Goal: Task Accomplishment & Management: Complete application form

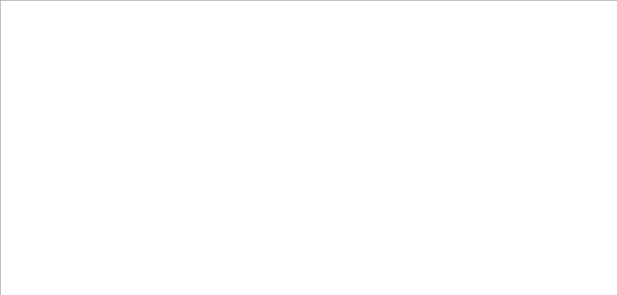
paste input "13-4360015"
type input "13-4360015"
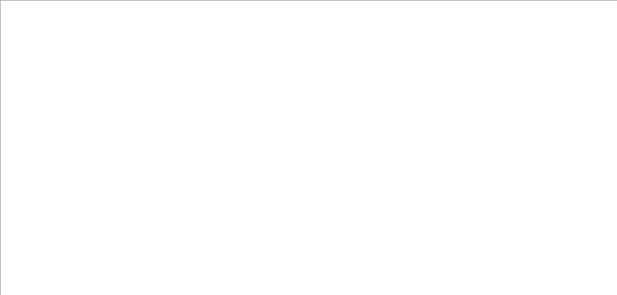
paste input "13-4360015"
type input "13-4360015"
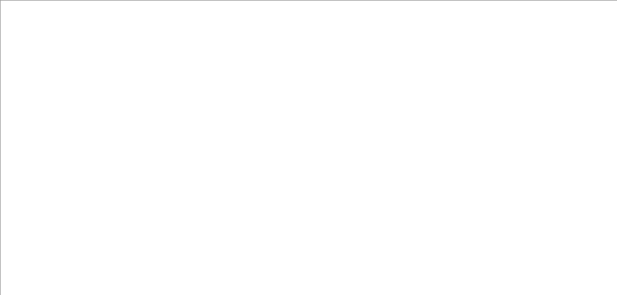
paste input "13-4360015"
type input "13-4360015"
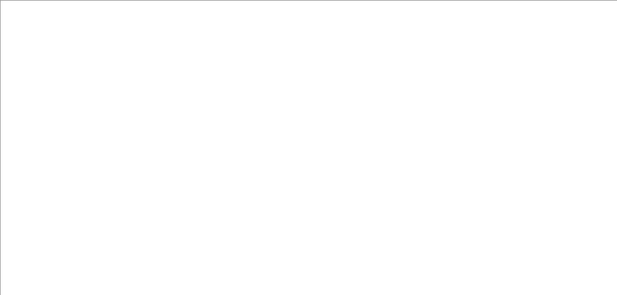
type input "All About Achieving Learning Centers"
type input "34990"
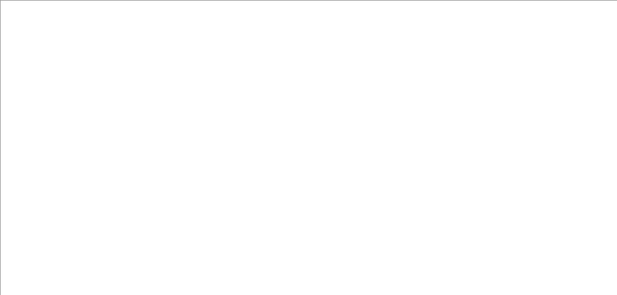
click at [268, 130] on div "This is my first time!" at bounding box center [308, 131] width 182 height 13
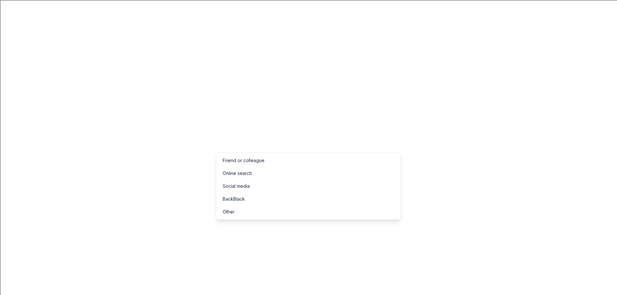
click at [240, 177] on div "Online search" at bounding box center [308, 173] width 182 height 13
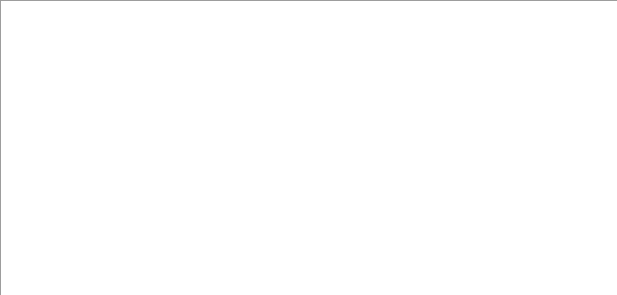
type input "BBQ & Boots Benefit"
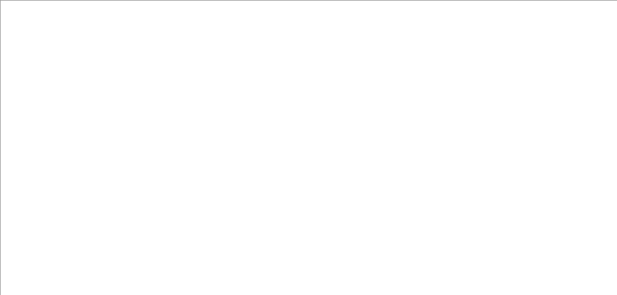
type input "200"
click at [139, 187] on button "Go to next month" at bounding box center [138, 188] width 9 height 9
click at [136, 256] on button "25" at bounding box center [139, 256] width 12 height 12
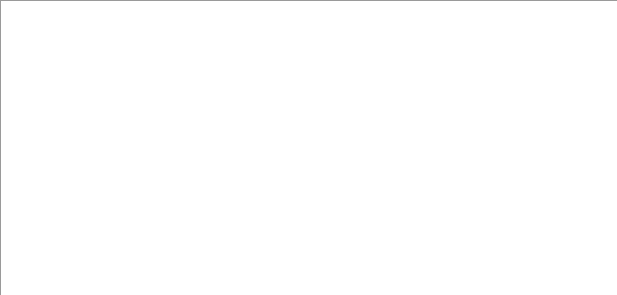
scroll to position [168, 0]
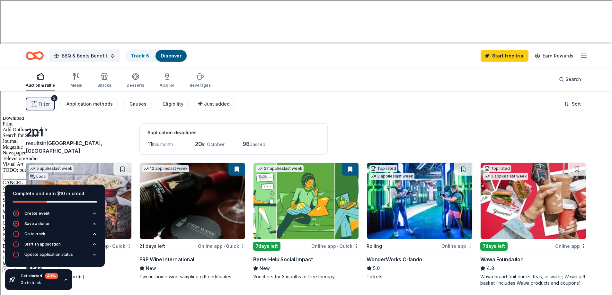
scroll to position [189, 0]
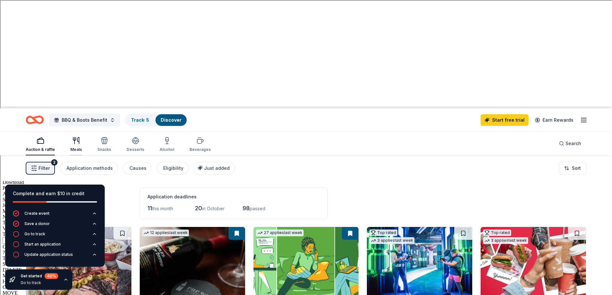
click at [81, 137] on div "button" at bounding box center [76, 141] width 12 height 8
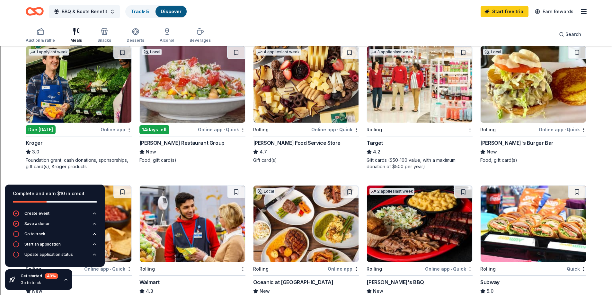
scroll to position [514, 0]
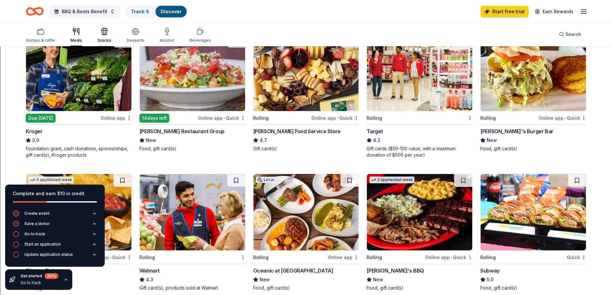
click at [107, 36] on div "Snacks" at bounding box center [104, 35] width 14 height 15
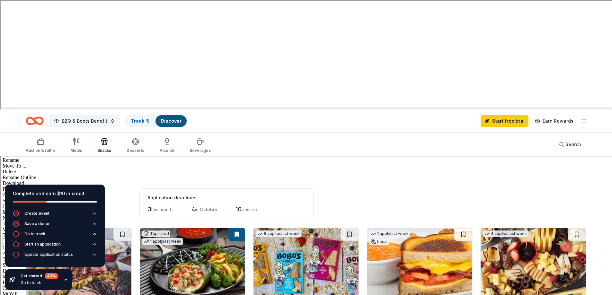
scroll to position [193, 0]
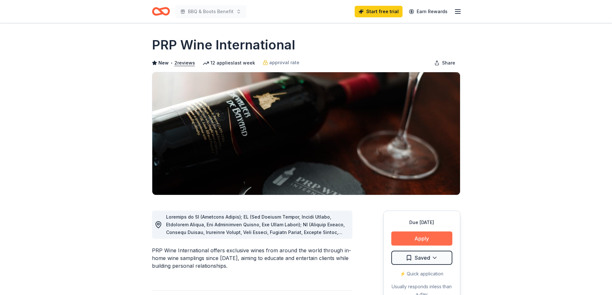
click at [410, 236] on button "Apply" at bounding box center [421, 239] width 61 height 14
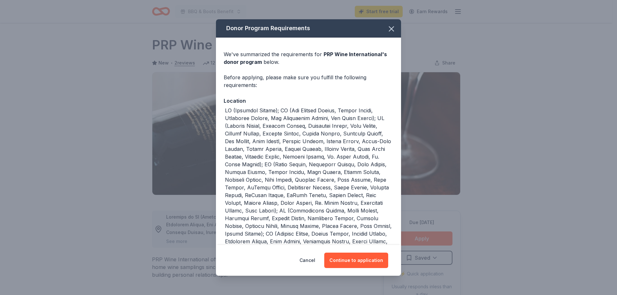
scroll to position [152, 0]
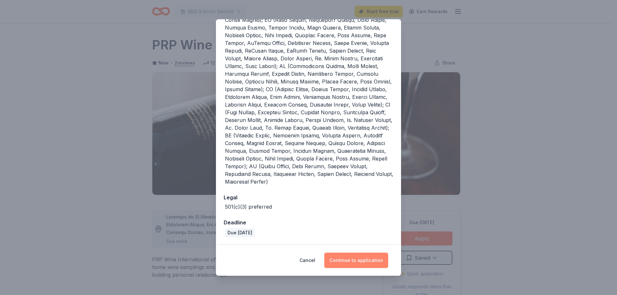
click at [351, 261] on button "Continue to application" at bounding box center [356, 260] width 64 height 15
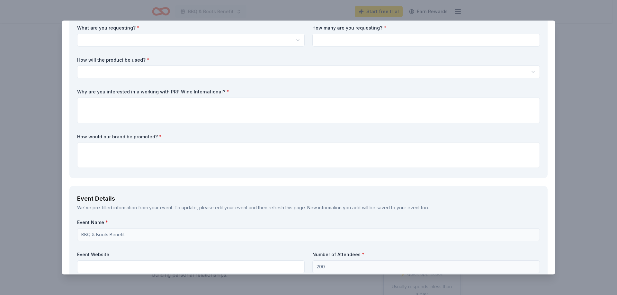
scroll to position [0, 0]
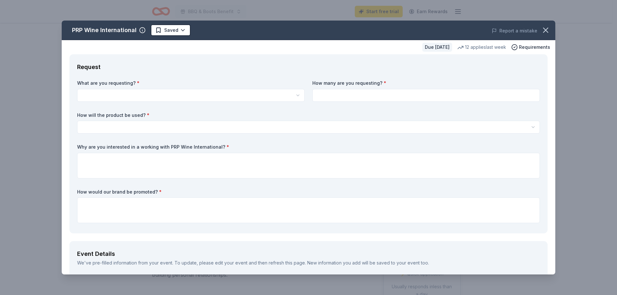
click at [41, 130] on div "PRP Wine International Saved Report a mistake Due in 22 days 12 applies last we…" at bounding box center [308, 147] width 617 height 295
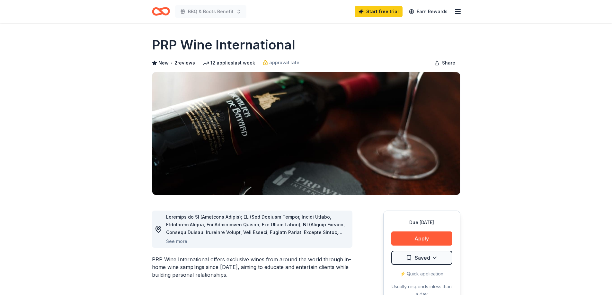
drag, startPoint x: 150, startPoint y: 42, endPoint x: 281, endPoint y: 43, distance: 131.4
click at [416, 235] on button "Apply" at bounding box center [421, 239] width 61 height 14
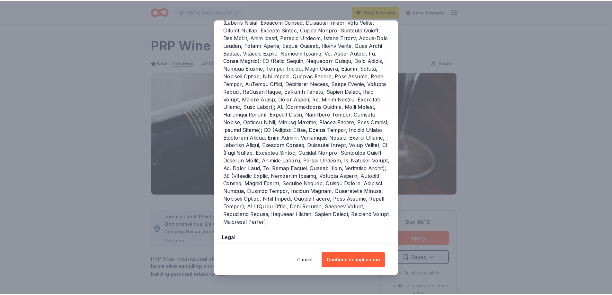
scroll to position [152, 0]
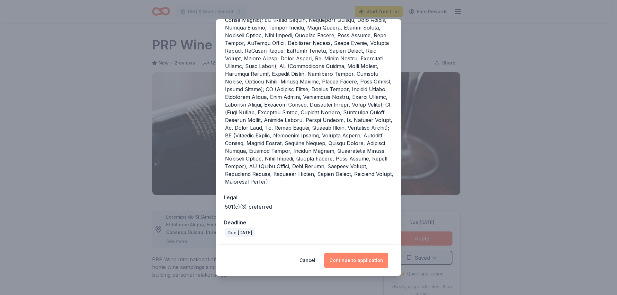
click at [354, 265] on button "Continue to application" at bounding box center [356, 260] width 64 height 15
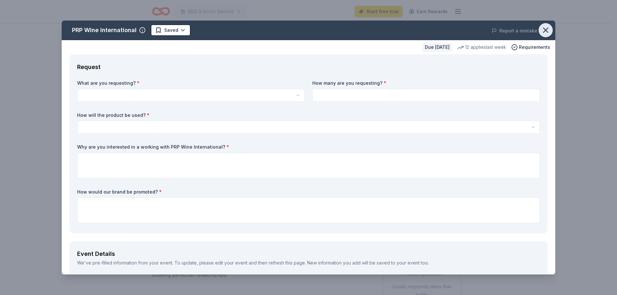
click at [541, 32] on icon "button" at bounding box center [545, 30] width 9 height 9
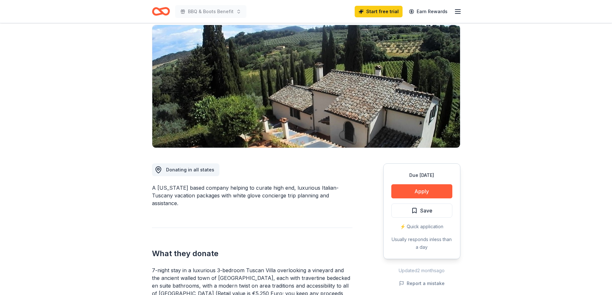
scroll to position [129, 0]
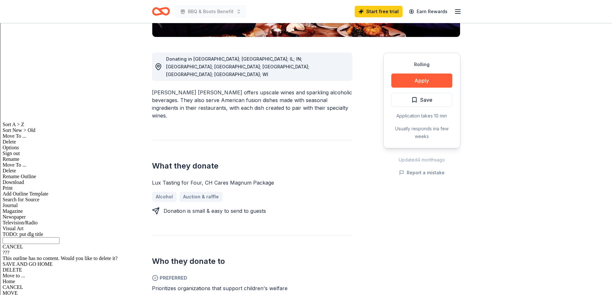
scroll to position [225, 0]
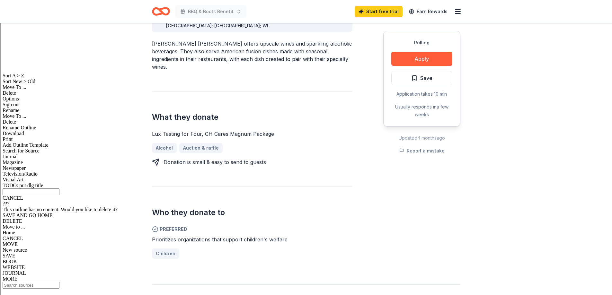
drag, startPoint x: 271, startPoint y: 93, endPoint x: 206, endPoint y: 94, distance: 65.6
click at [206, 130] on div "Lux Tasting for Four, CH Cares Magnum Package" at bounding box center [252, 134] width 200 height 8
